Goal: Task Accomplishment & Management: Use online tool/utility

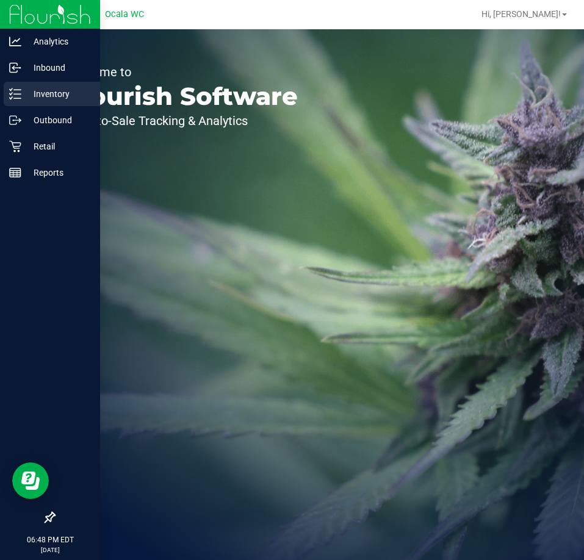
click at [24, 101] on p "Inventory" at bounding box center [57, 94] width 73 height 15
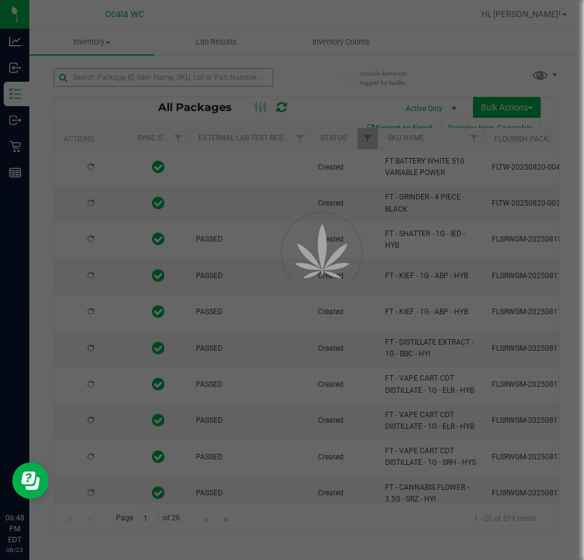
click at [94, 74] on div at bounding box center [292, 280] width 584 height 560
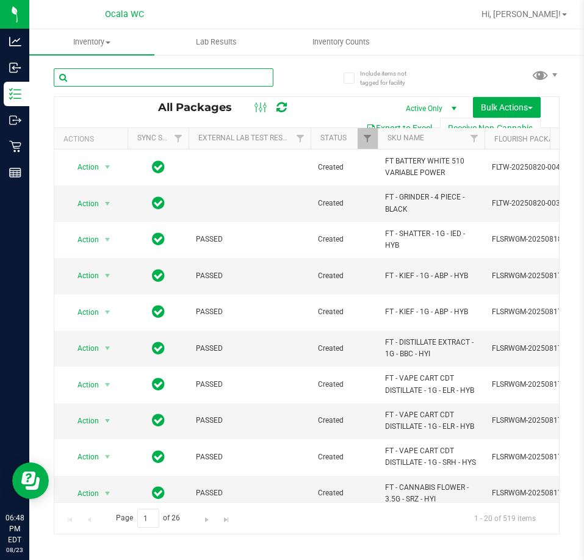
click at [84, 79] on input "text" at bounding box center [164, 77] width 220 height 18
type input "9120836240595515"
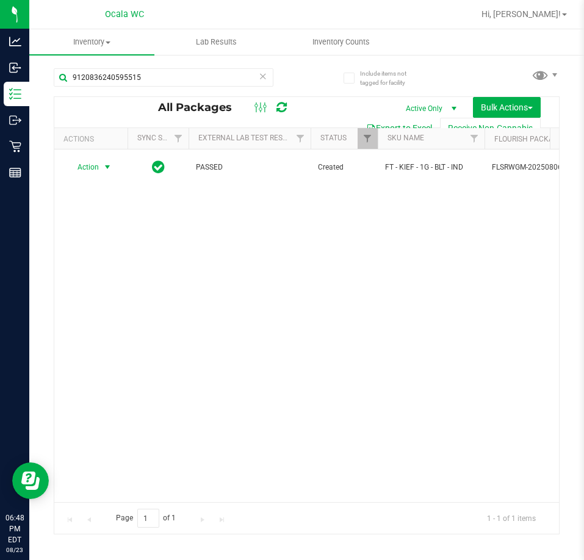
click at [105, 166] on span "select" at bounding box center [108, 167] width 10 height 10
click at [102, 303] on li "Unlock package" at bounding box center [106, 312] width 78 height 18
